Goal: Task Accomplishment & Management: Use online tool/utility

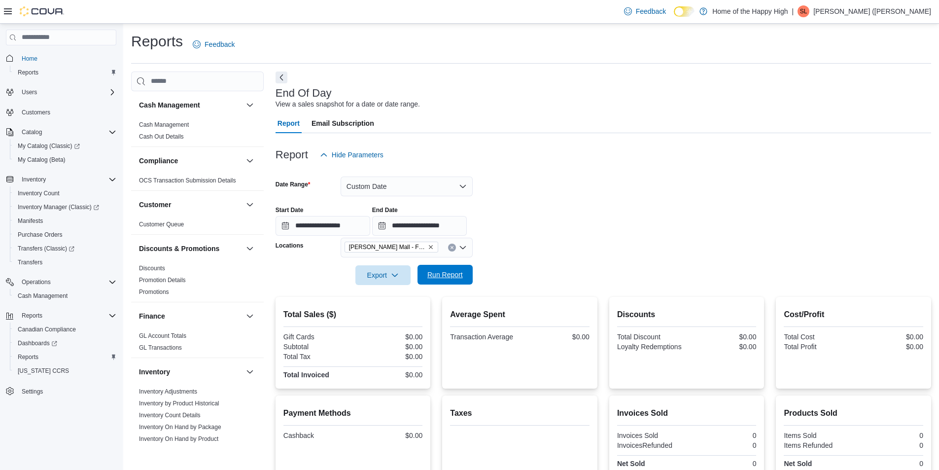
click at [429, 278] on span "Run Report" at bounding box center [444, 275] width 35 height 10
click at [440, 279] on span "Run Report" at bounding box center [444, 275] width 35 height 10
click at [463, 284] on span "Run Report" at bounding box center [444, 275] width 43 height 20
click at [455, 275] on span "Run Report" at bounding box center [444, 275] width 35 height 10
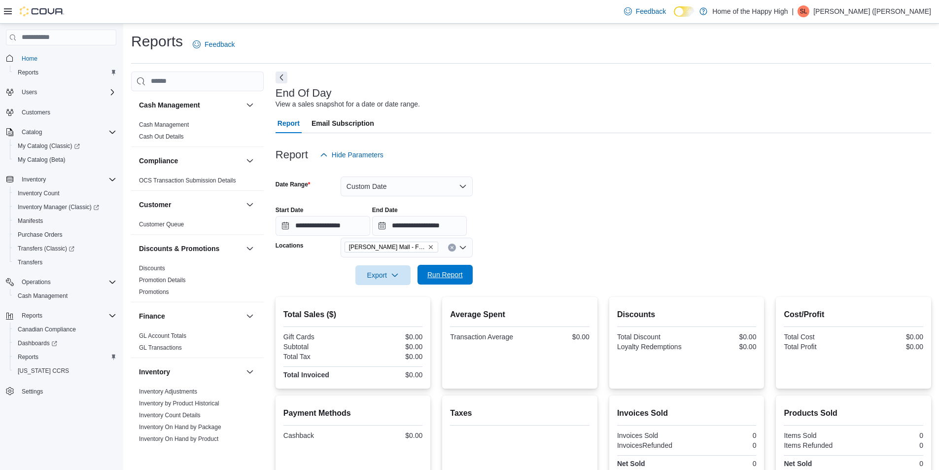
click at [455, 275] on span "Run Report" at bounding box center [444, 275] width 35 height 10
click at [470, 282] on button "Run Report" at bounding box center [445, 275] width 55 height 20
click at [454, 279] on span "Run Report" at bounding box center [444, 275] width 35 height 10
click at [470, 279] on button "Run Report" at bounding box center [445, 275] width 55 height 20
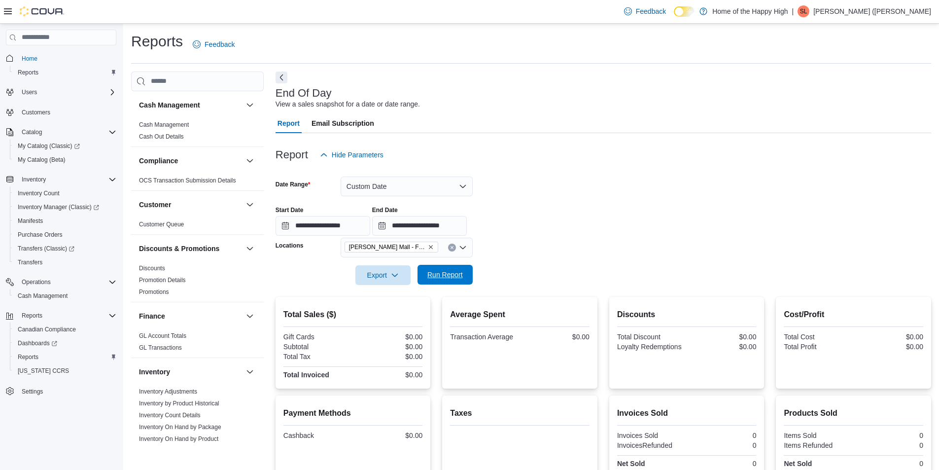
click at [449, 272] on span "Run Report" at bounding box center [444, 275] width 35 height 10
drag, startPoint x: 453, startPoint y: 279, endPoint x: 435, endPoint y: 265, distance: 22.5
click at [449, 276] on span "Run Report" at bounding box center [444, 275] width 35 height 10
click at [435, 265] on span "Run Report" at bounding box center [444, 275] width 43 height 20
click at [458, 183] on button "Custom Date" at bounding box center [407, 186] width 132 height 20
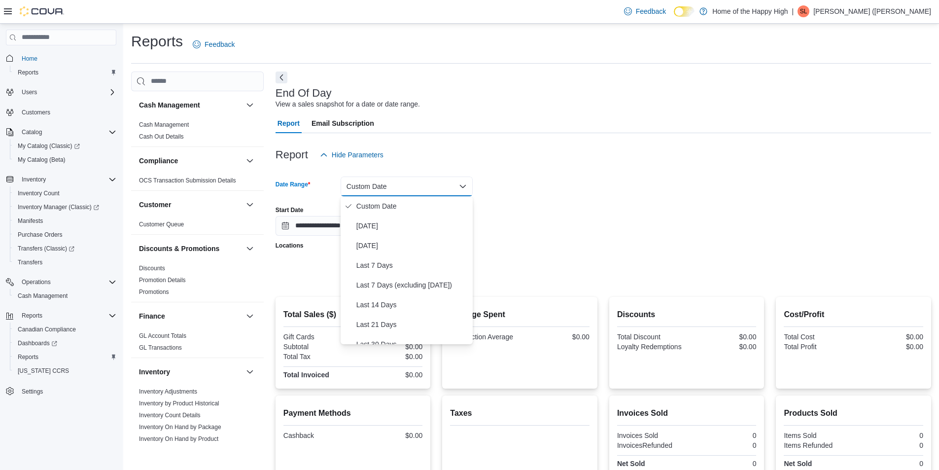
click at [524, 243] on form "**********" at bounding box center [604, 225] width 656 height 120
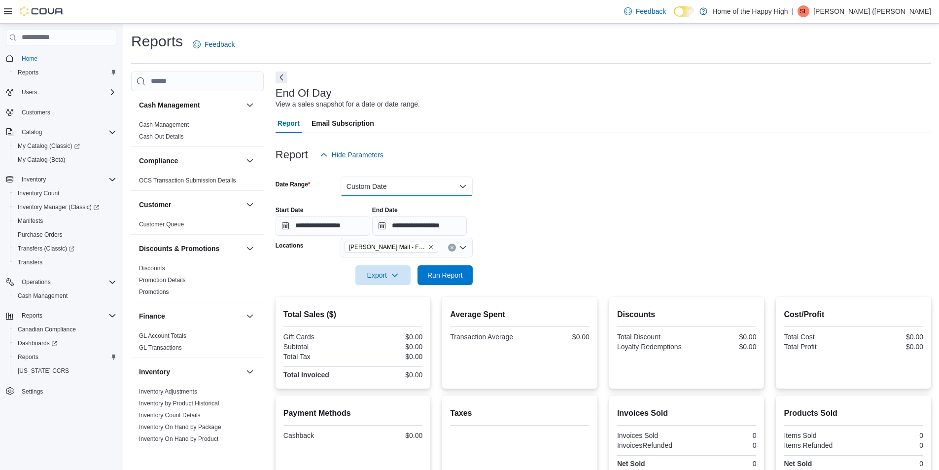
click at [463, 194] on button "Custom Date" at bounding box center [407, 186] width 132 height 20
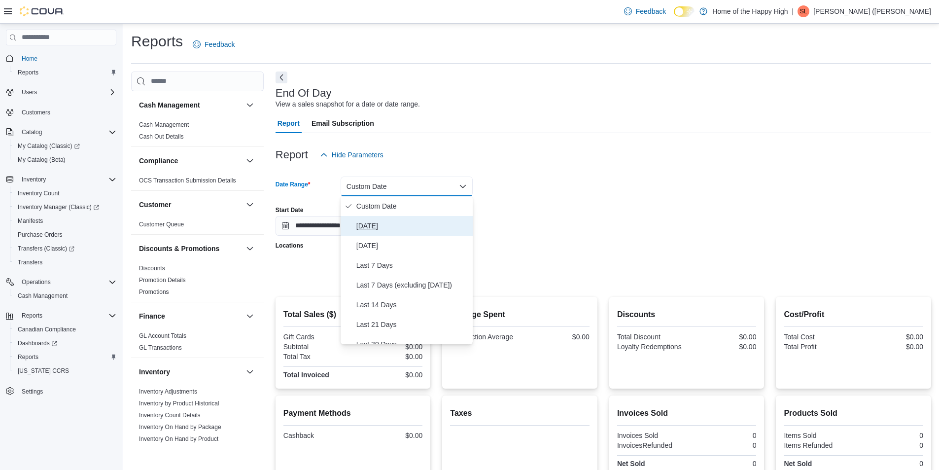
click at [418, 220] on span "[DATE]" at bounding box center [412, 226] width 112 height 12
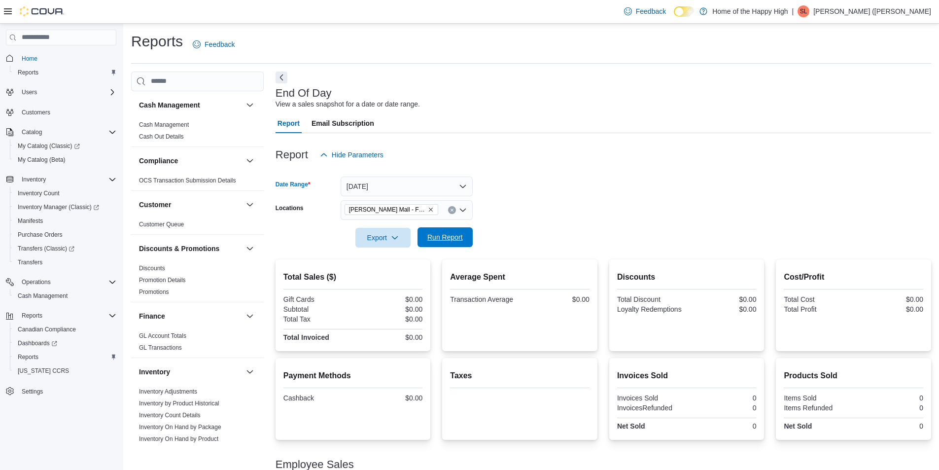
click at [443, 243] on span "Run Report" at bounding box center [444, 237] width 43 height 20
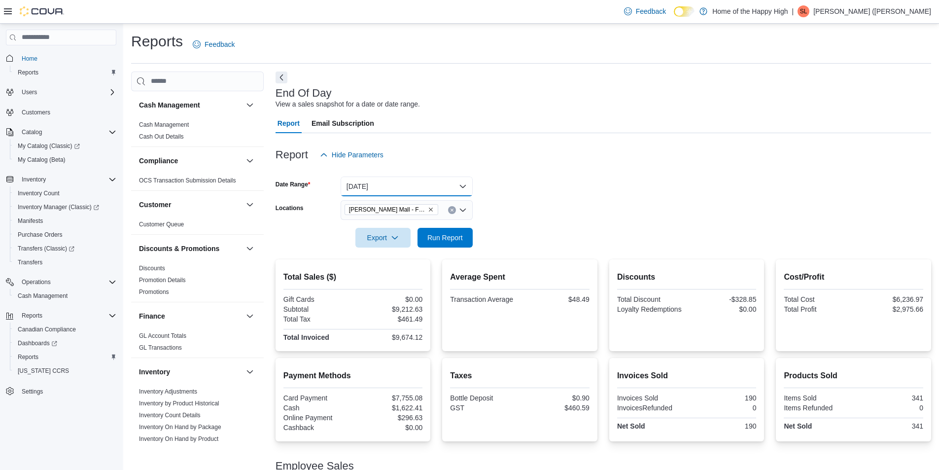
click at [394, 183] on button "[DATE]" at bounding box center [407, 186] width 132 height 20
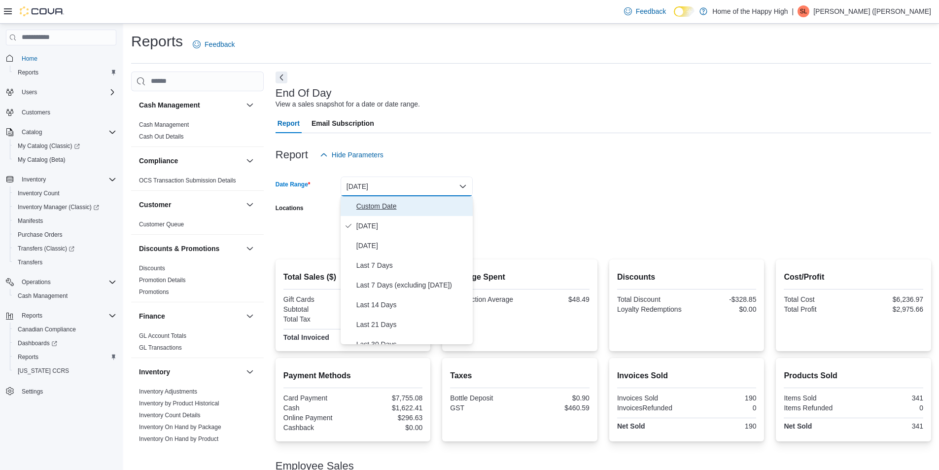
click at [374, 206] on span "Custom Date" at bounding box center [412, 206] width 112 height 12
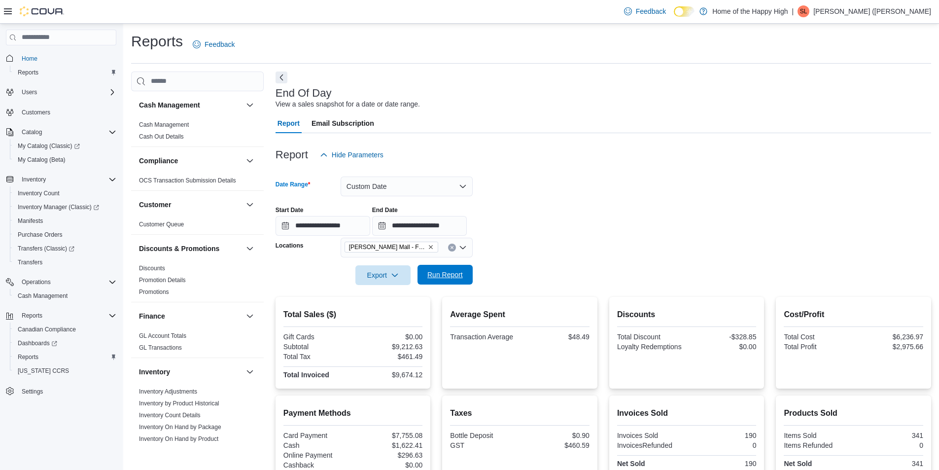
click at [456, 281] on span "Run Report" at bounding box center [444, 275] width 43 height 20
click at [433, 276] on span "Run Report" at bounding box center [444, 275] width 35 height 10
click at [444, 193] on button "Custom Date" at bounding box center [407, 186] width 132 height 20
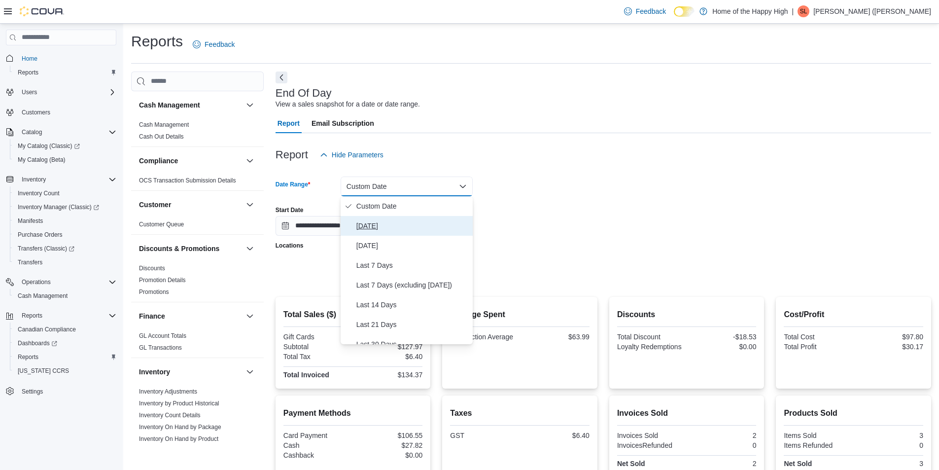
click at [414, 217] on button "[DATE]" at bounding box center [407, 226] width 132 height 20
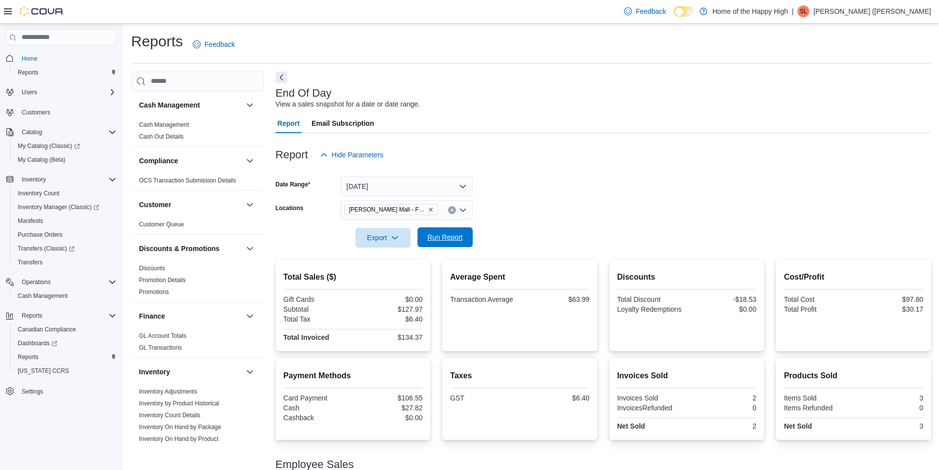
click at [466, 240] on span "Run Report" at bounding box center [444, 237] width 43 height 20
click at [391, 244] on span "Export" at bounding box center [382, 237] width 43 height 20
click at [393, 272] on button "Export to Pdf" at bounding box center [384, 277] width 56 height 20
